Goal: Transaction & Acquisition: Purchase product/service

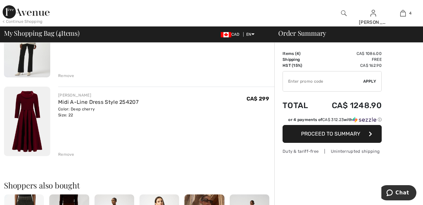
scroll to position [251, 0]
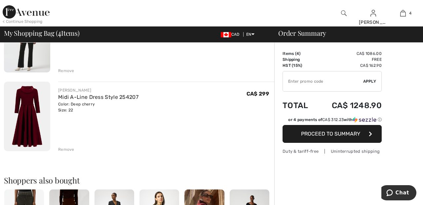
click at [66, 146] on div "Remove" at bounding box center [166, 148] width 216 height 7
click at [66, 149] on div "Remove" at bounding box center [66, 150] width 16 height 6
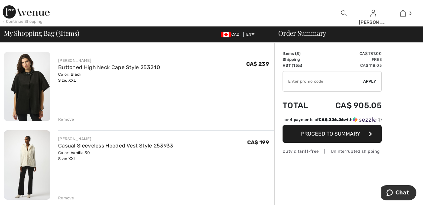
scroll to position [132, 0]
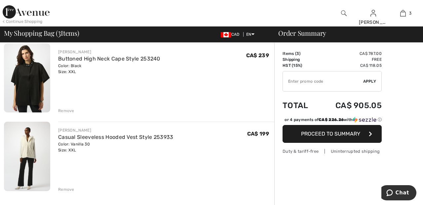
click at [66, 187] on div "Remove" at bounding box center [66, 190] width 16 height 6
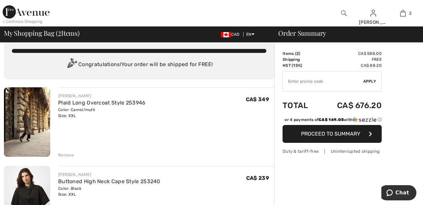
scroll to position [0, 0]
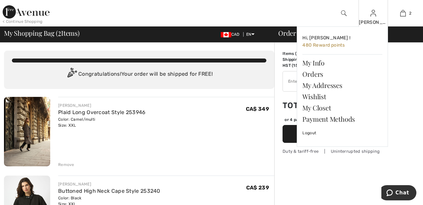
click at [374, 16] on img at bounding box center [374, 13] width 6 height 8
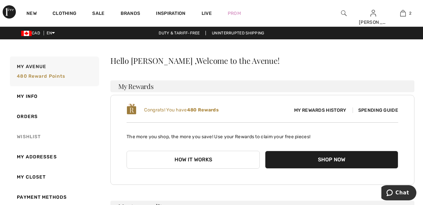
click at [37, 134] on link "Wishlist" at bounding box center [54, 137] width 91 height 20
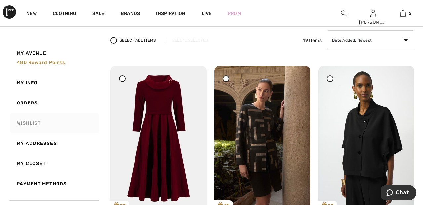
scroll to position [53, 0]
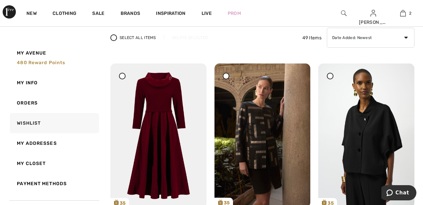
click at [123, 77] on div at bounding box center [122, 76] width 7 height 7
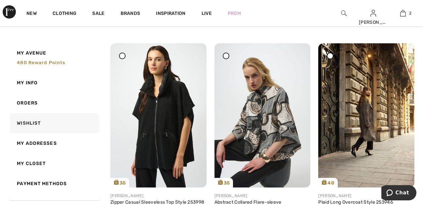
scroll to position [286, 0]
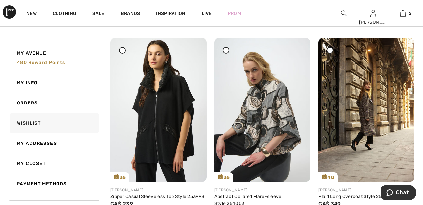
click at [226, 52] on icon at bounding box center [226, 50] width 3 height 3
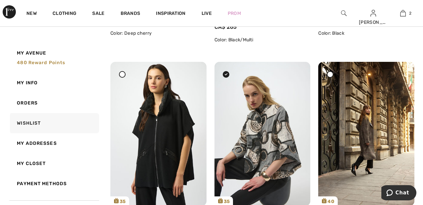
scroll to position [262, 0]
click at [124, 75] on div at bounding box center [122, 74] width 7 height 7
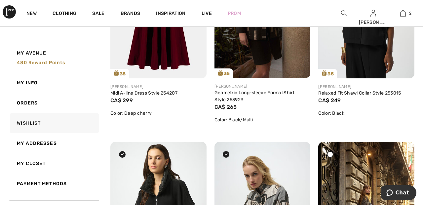
scroll to position [0, 0]
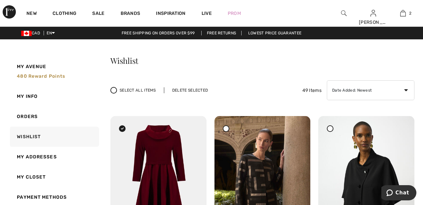
click at [190, 87] on div "Delete Selected" at bounding box center [190, 90] width 52 height 6
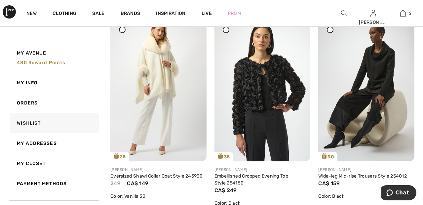
scroll to position [306, 0]
click at [387, 76] on img at bounding box center [367, 90] width 96 height 144
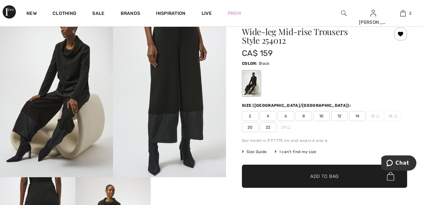
scroll to position [31, 0]
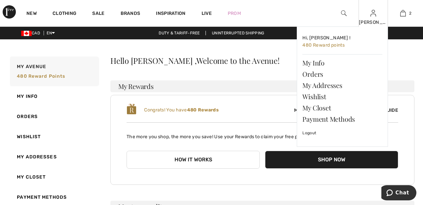
click at [375, 16] on img at bounding box center [374, 13] width 6 height 8
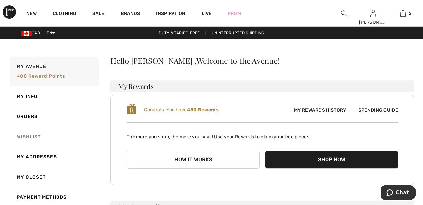
click at [35, 133] on link "Wishlist" at bounding box center [54, 137] width 91 height 20
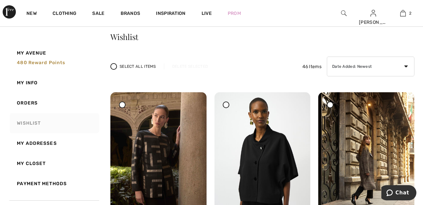
scroll to position [24, 0]
click at [152, 153] on img at bounding box center [158, 164] width 96 height 144
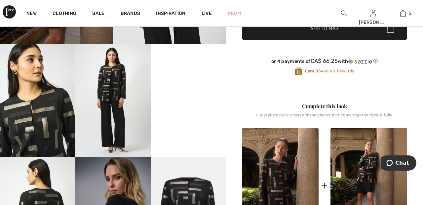
scroll to position [166, 0]
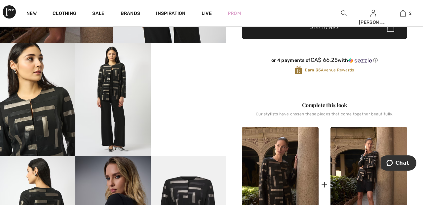
click at [200, 81] on video "Your browser does not support the video tag." at bounding box center [188, 62] width 75 height 38
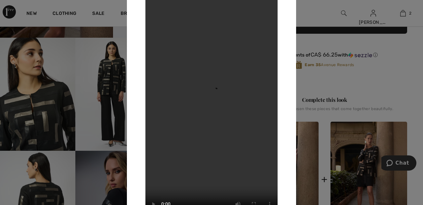
scroll to position [184, 0]
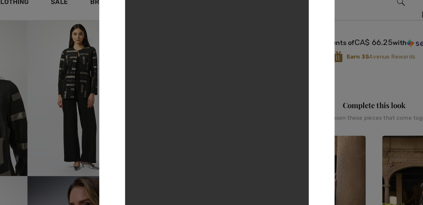
click at [329, 21] on div at bounding box center [211, 102] width 423 height 205
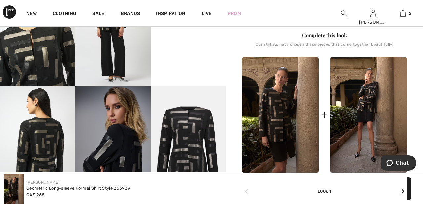
scroll to position [246, 0]
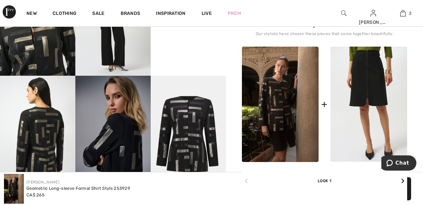
click at [373, 93] on img at bounding box center [369, 104] width 77 height 115
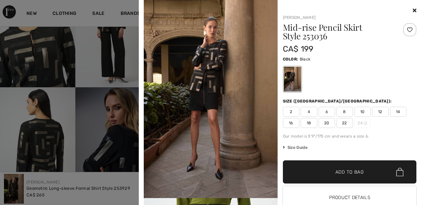
scroll to position [224, 0]
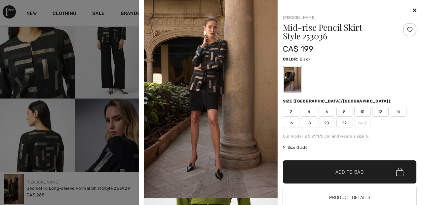
click at [416, 9] on icon at bounding box center [415, 10] width 4 height 5
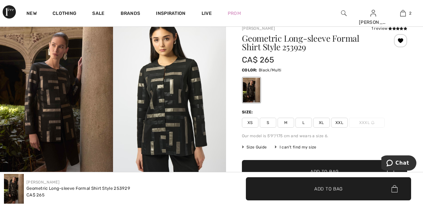
scroll to position [0, 0]
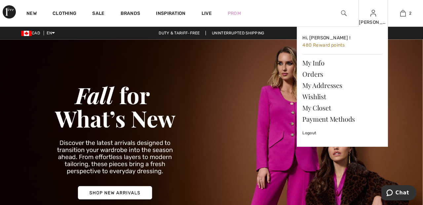
click at [374, 17] on img at bounding box center [374, 13] width 6 height 8
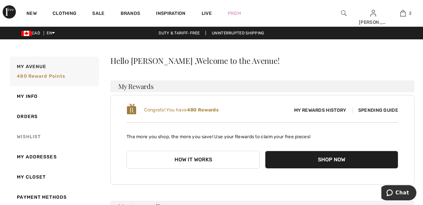
click at [33, 135] on link "Wishlist" at bounding box center [54, 137] width 91 height 20
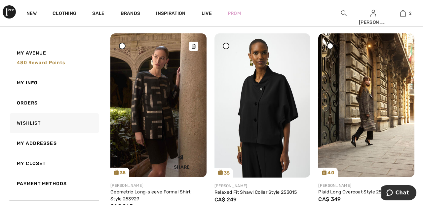
click at [159, 112] on img at bounding box center [158, 105] width 96 height 144
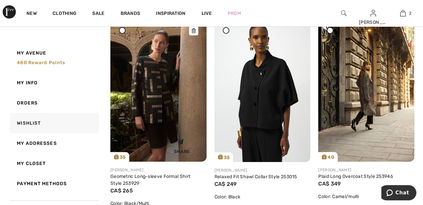
scroll to position [114, 0]
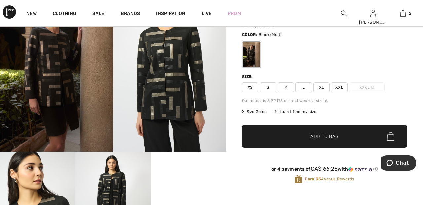
click at [344, 86] on span "XXL" at bounding box center [339, 87] width 17 height 10
click at [338, 135] on span "Add to Bag" at bounding box center [325, 136] width 28 height 7
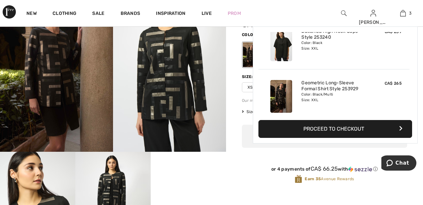
scroll to position [72, 0]
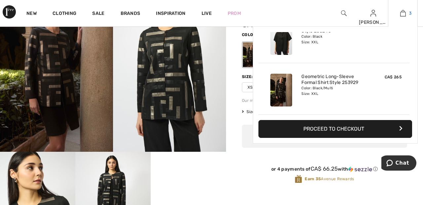
click at [406, 16] on link "3" at bounding box center [403, 13] width 29 height 8
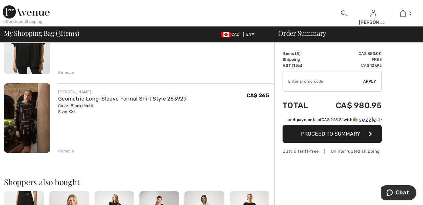
scroll to position [171, 0]
click at [67, 151] on div "Remove" at bounding box center [66, 151] width 16 height 6
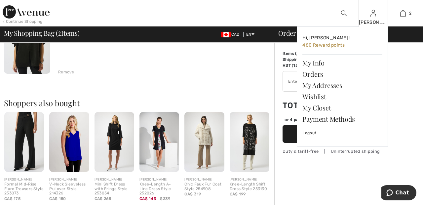
click at [373, 16] on img at bounding box center [374, 13] width 6 height 8
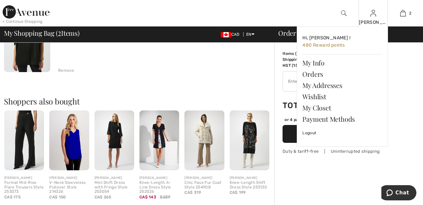
scroll to position [185, 0]
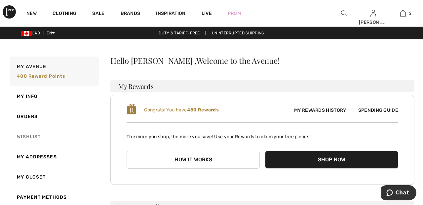
click at [37, 136] on link "Wishlist" at bounding box center [54, 137] width 91 height 20
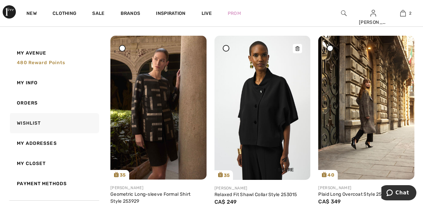
click at [276, 112] on img at bounding box center [263, 108] width 96 height 144
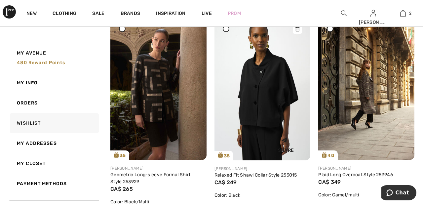
scroll to position [112, 0]
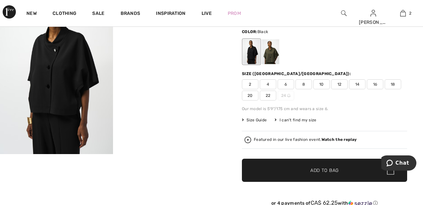
scroll to position [48, 0]
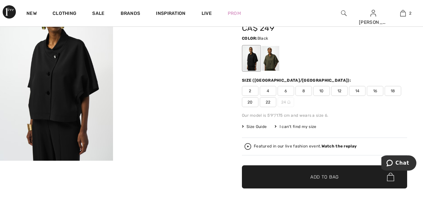
click at [343, 145] on strong "Watch the replay" at bounding box center [339, 146] width 35 height 5
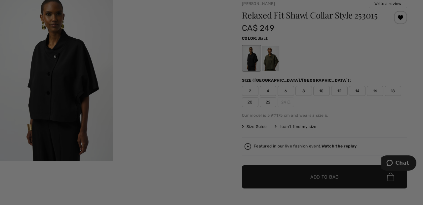
scroll to position [0, 0]
checkbox input "true"
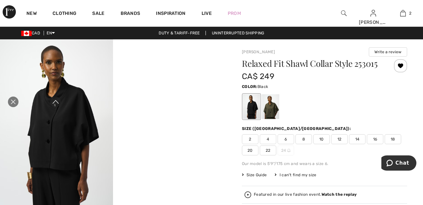
click at [10, 106] on icon "Close live curation" at bounding box center [13, 102] width 8 height 8
